Goal: Find contact information: Find contact information

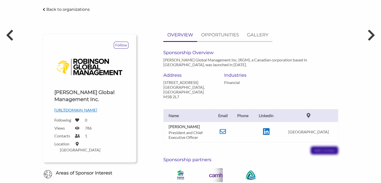
scroll to position [28, 0]
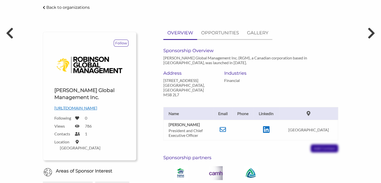
click at [99, 109] on p "https://robinsonglobalmanagement.com/" at bounding box center [89, 108] width 70 height 7
click at [230, 127] on td at bounding box center [222, 130] width 19 height 20
click at [225, 126] on icon at bounding box center [223, 129] width 6 height 6
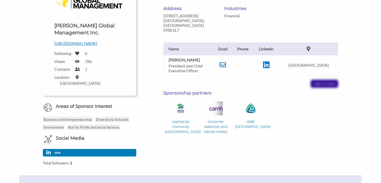
scroll to position [89, 0]
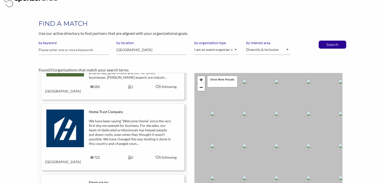
scroll to position [13, 0]
click at [252, 52] on select "Animal Welfare Arts and Culture Business and Entrepreneurship Community Diversi…" at bounding box center [268, 50] width 44 height 10
select select "3"
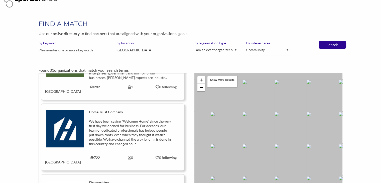
click at [246, 45] on select "Animal Welfare Arts and Culture Business and Entrepreneurship Community Diversi…" at bounding box center [268, 50] width 44 height 10
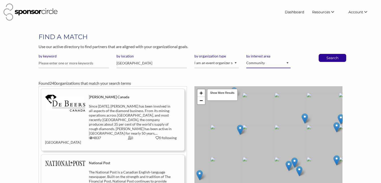
click at [270, 65] on select "Animal Welfare Arts and Culture Business and Entrepreneurship Community Diversi…" at bounding box center [268, 63] width 44 height 10
select select "11"
click at [246, 58] on select "Animal Welfare Arts and Culture Business and Entrepreneurship Community Diversi…" at bounding box center [268, 63] width 44 height 10
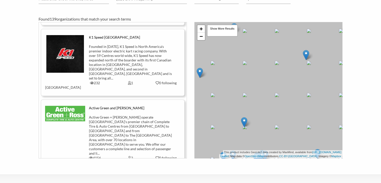
scroll to position [119, 0]
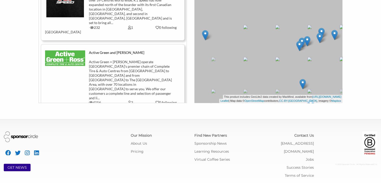
drag, startPoint x: 252, startPoint y: 57, endPoint x: 344, endPoint y: 37, distance: 93.6
click at [344, 37] on div "+ − Leaflet | Map data © OpenStreetMap contributors, CC-BY-SA , Imagery © Mapbo…" at bounding box center [269, 35] width 156 height 136
click at [206, 36] on img at bounding box center [205, 35] width 6 height 10
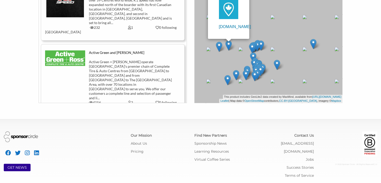
click at [357, 21] on div "FIND A MATCH Use our active directory to find partners that are aligned with yo…" at bounding box center [190, 8] width 381 height 190
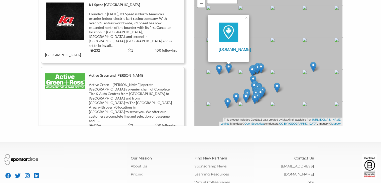
scroll to position [94, 0]
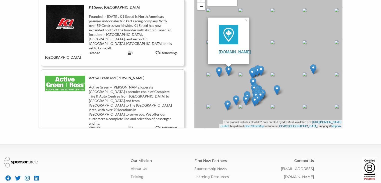
click at [216, 73] on img at bounding box center [219, 72] width 6 height 10
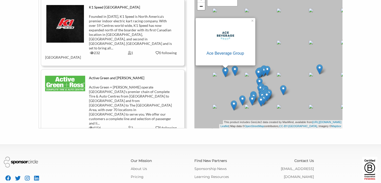
click at [231, 53] on p "Ace Beverage Group" at bounding box center [226, 53] width 38 height 7
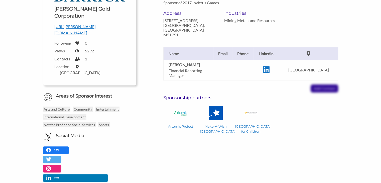
scroll to position [107, 0]
drag, startPoint x: 212, startPoint y: 57, endPoint x: 167, endPoint y: 59, distance: 45.1
click at [167, 60] on td "[PERSON_NAME] Financial Reporting Manager" at bounding box center [188, 70] width 50 height 20
click at [269, 66] on icon at bounding box center [266, 70] width 7 height 8
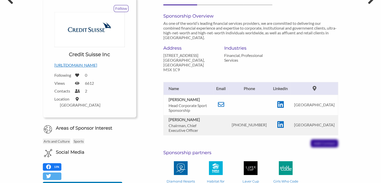
scroll to position [63, 0]
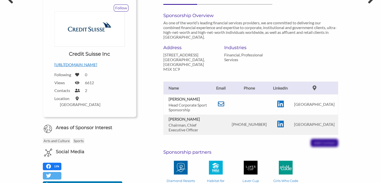
click at [223, 101] on icon at bounding box center [221, 104] width 6 height 6
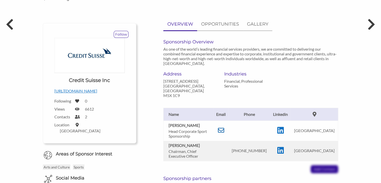
scroll to position [36, 0]
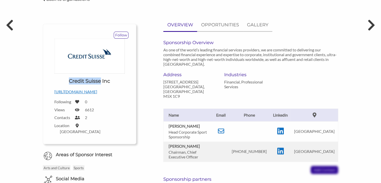
drag, startPoint x: 68, startPoint y: 83, endPoint x: 101, endPoint y: 82, distance: 33.6
click at [101, 82] on div "Upload a logo for your organization Choose Credit Suisse Inc" at bounding box center [89, 63] width 70 height 48
copy h1 "Credit Suisse"
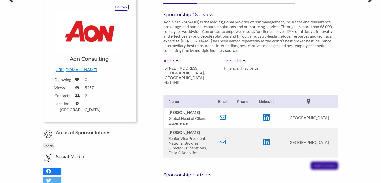
scroll to position [65, 0]
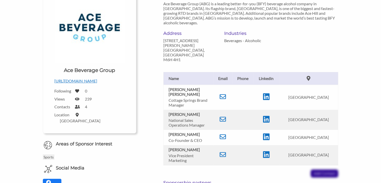
scroll to position [83, 0]
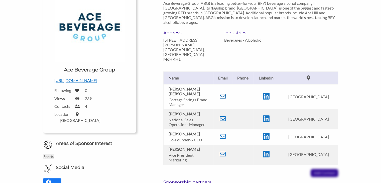
click at [226, 93] on icon at bounding box center [223, 96] width 6 height 6
